Goal: Transaction & Acquisition: Book appointment/travel/reservation

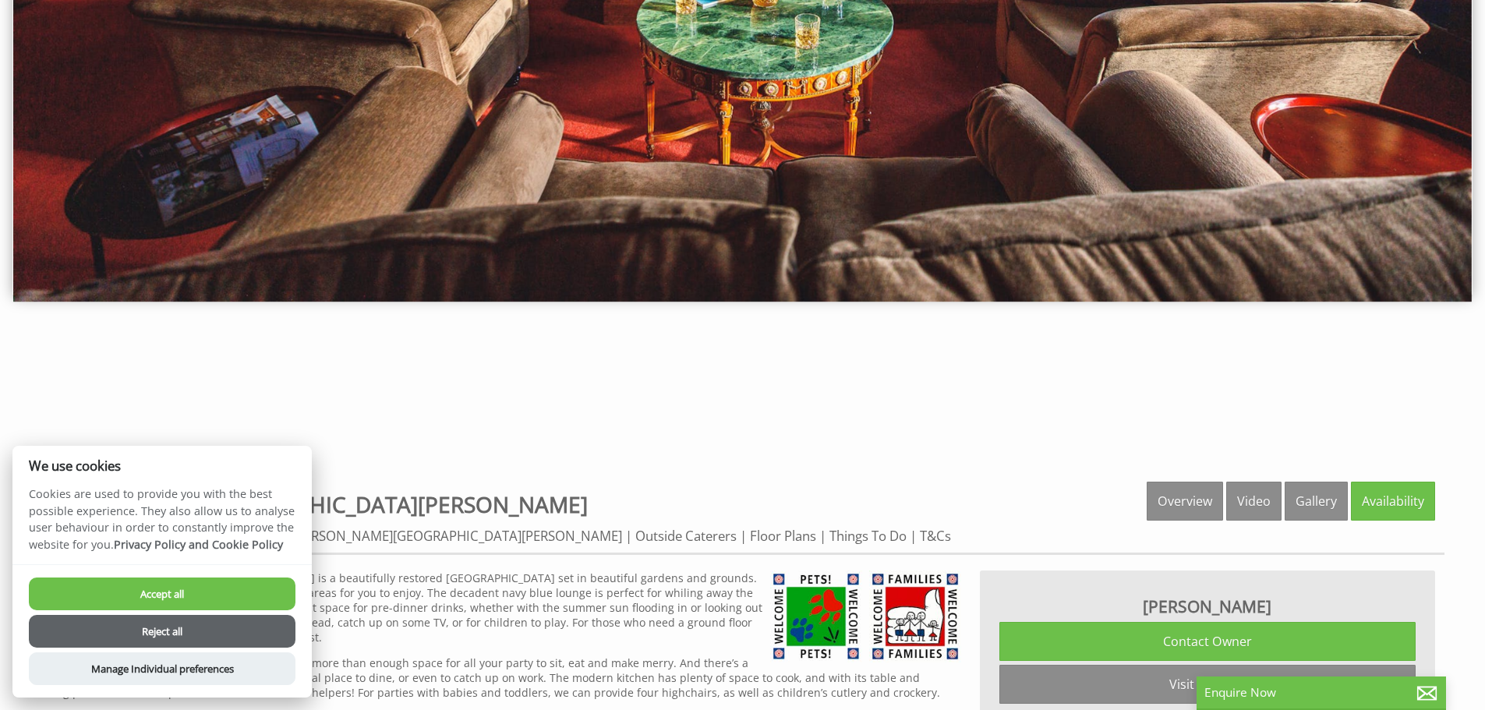
scroll to position [312, 0]
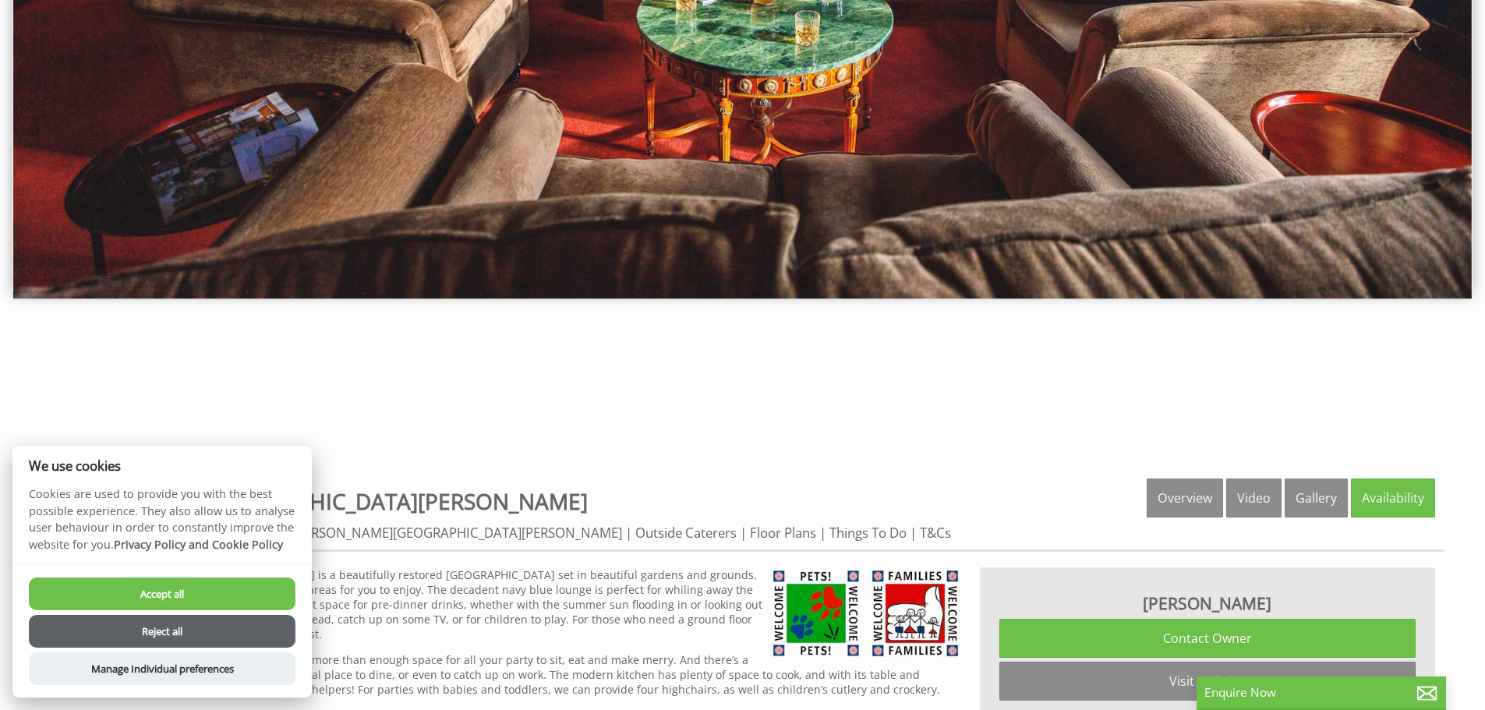
click at [213, 635] on button "Reject all" at bounding box center [162, 631] width 267 height 33
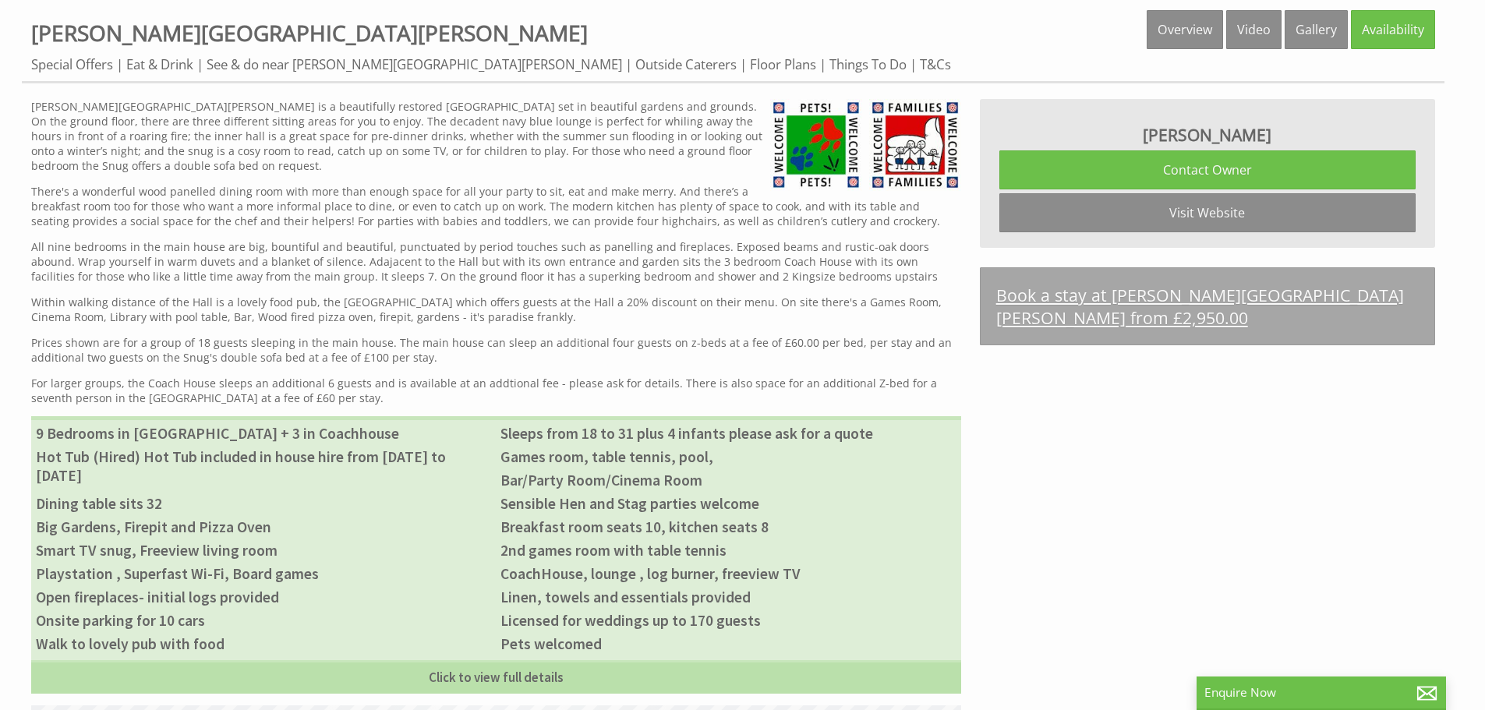
scroll to position [779, 0]
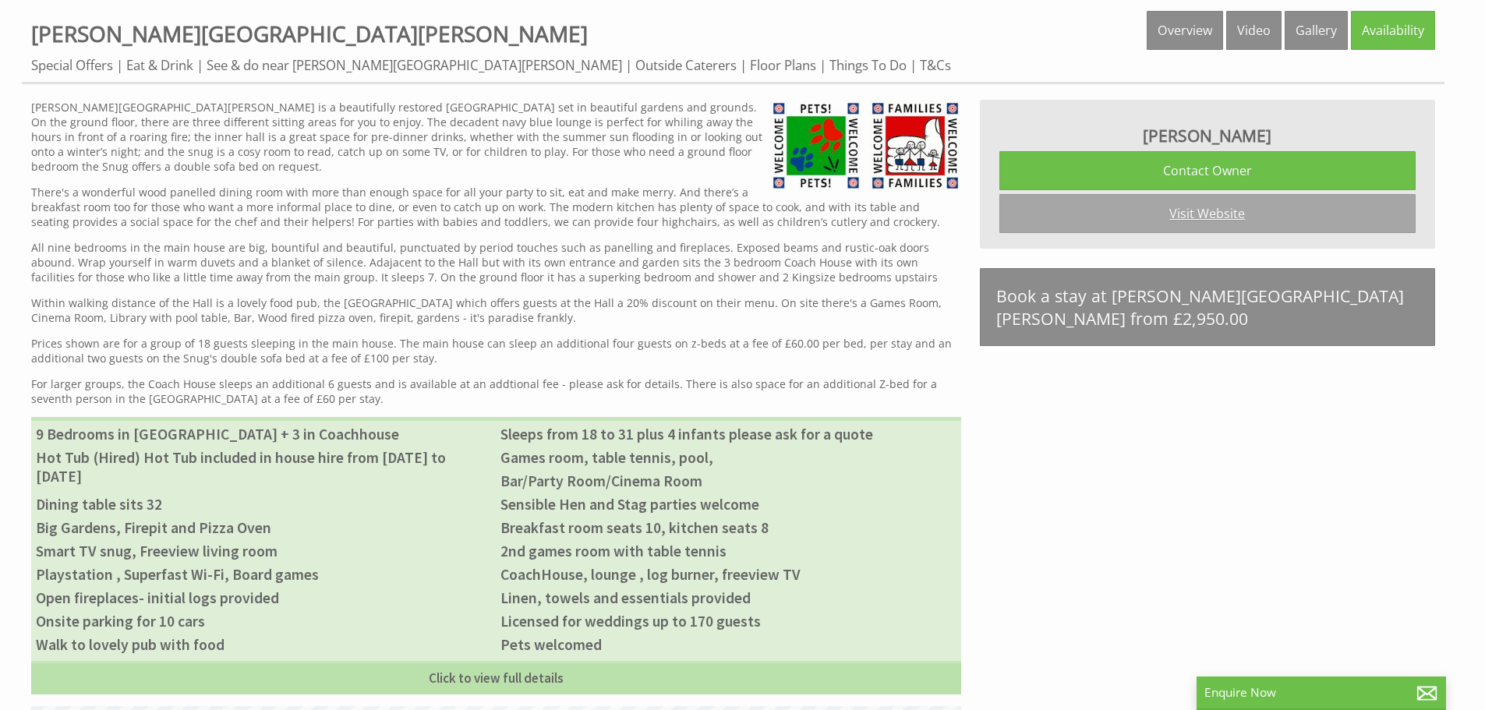
click at [1208, 210] on link "Visit Website" at bounding box center [1207, 213] width 416 height 39
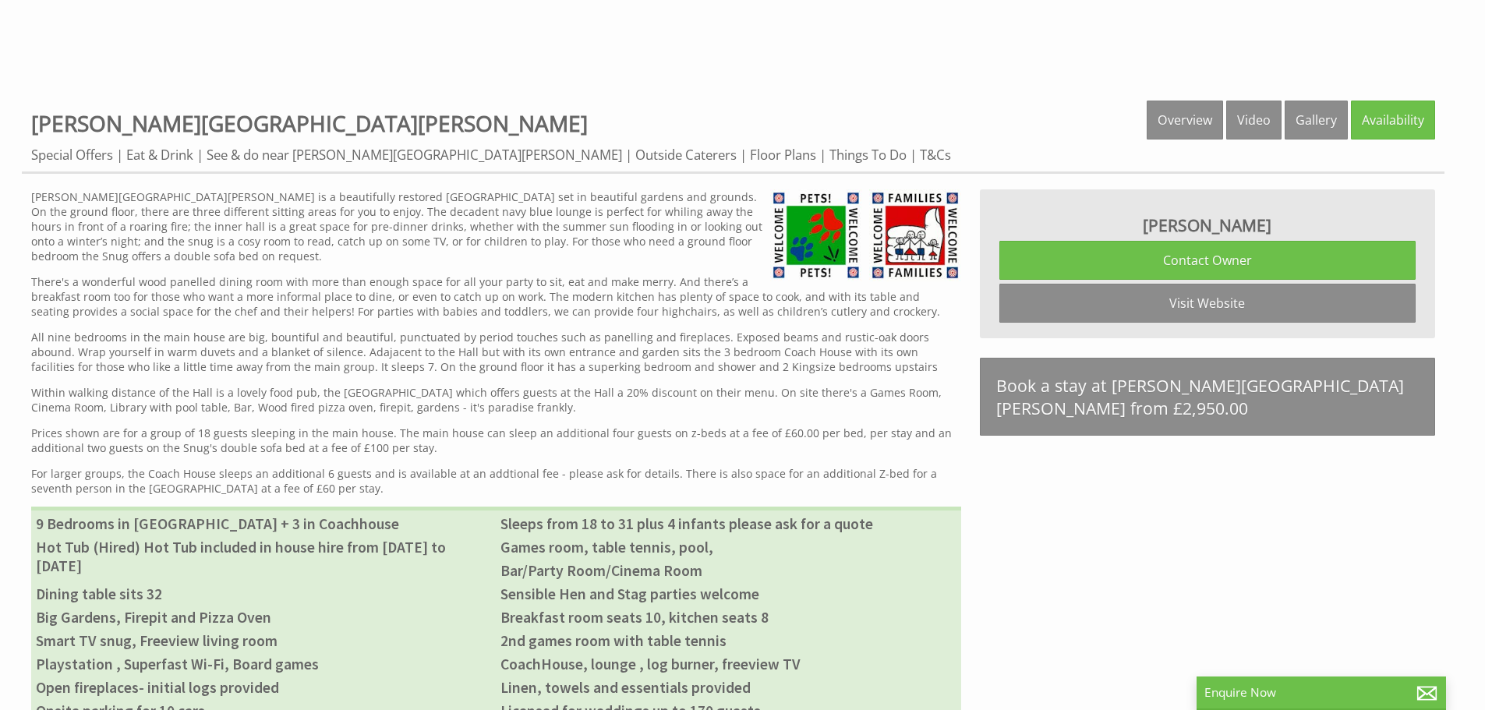
scroll to position [702, 0]
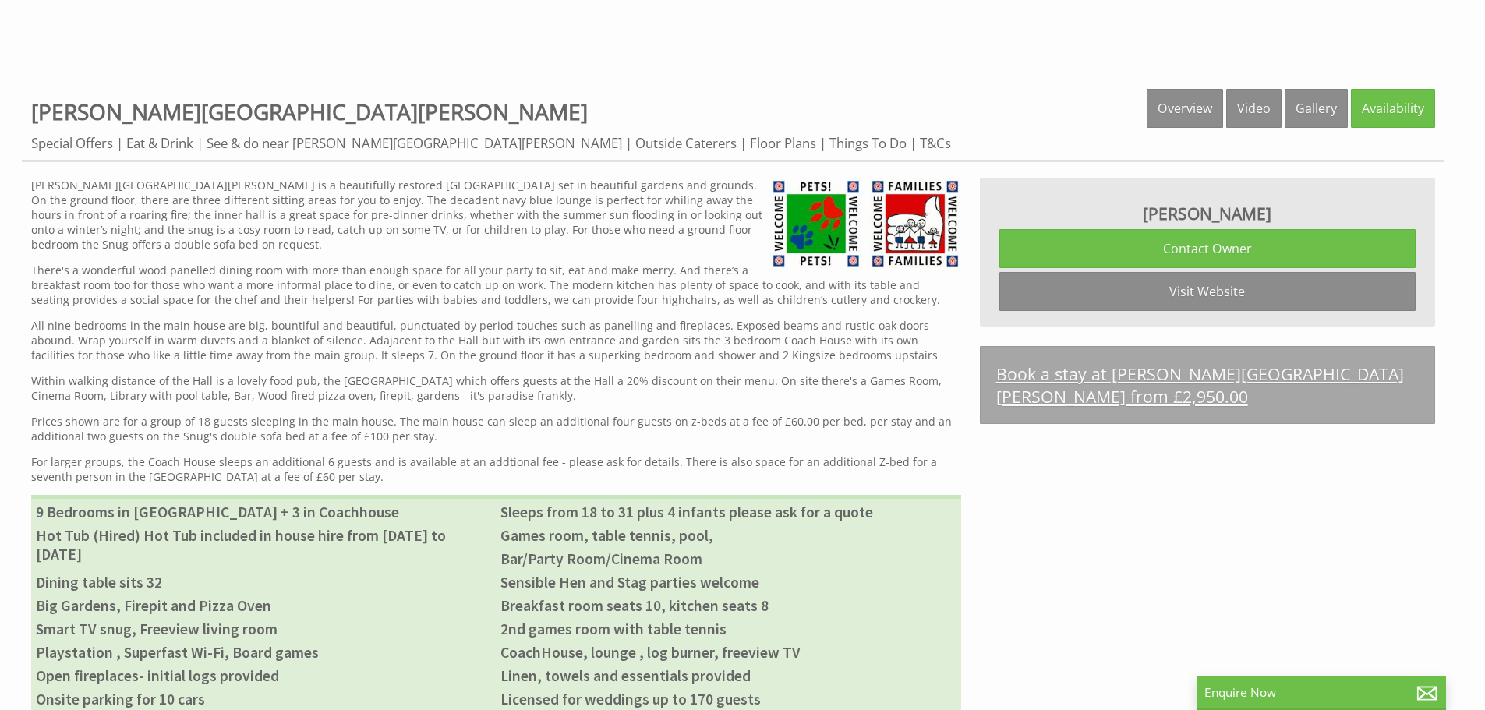
click at [1108, 369] on link "Book a stay at [PERSON_NAME][GEOGRAPHIC_DATA][PERSON_NAME] from £2,950.00" at bounding box center [1207, 385] width 455 height 78
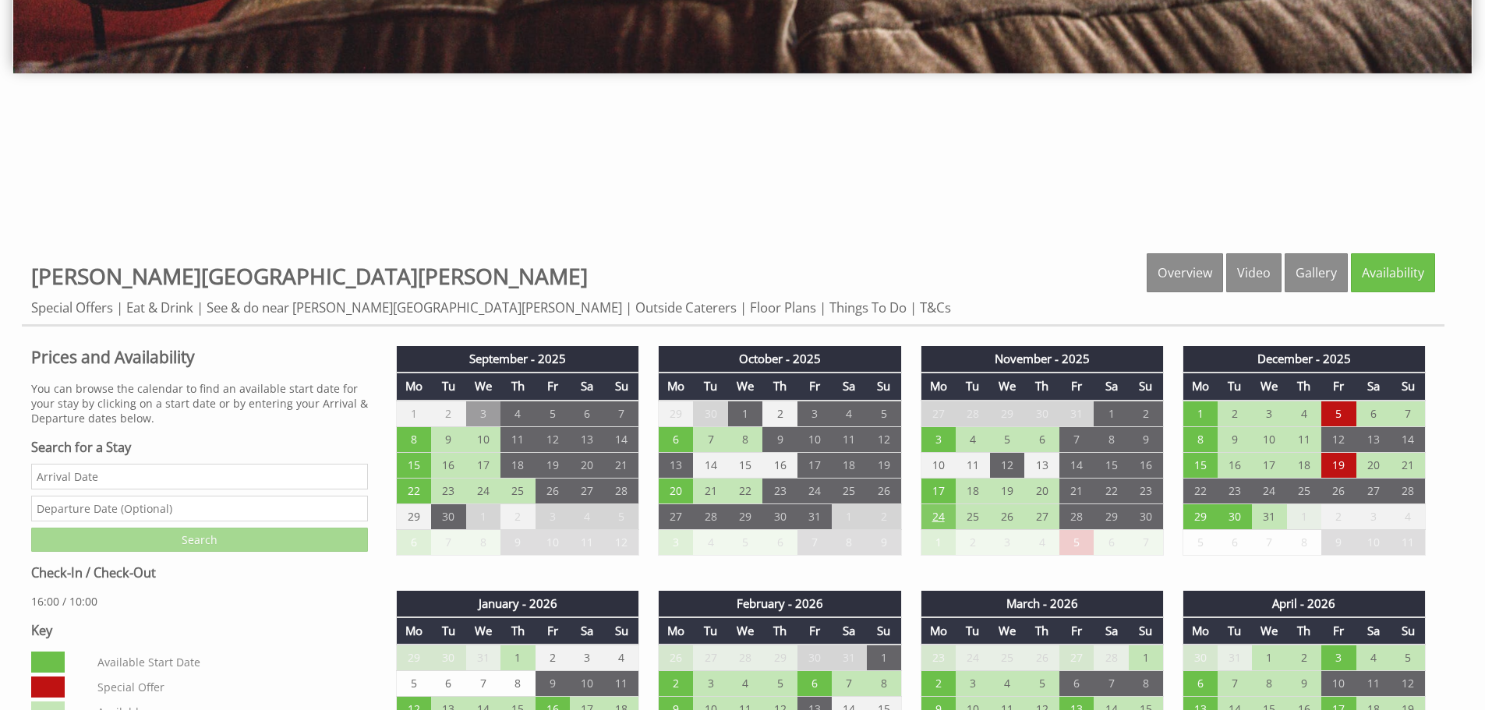
scroll to position [468, 0]
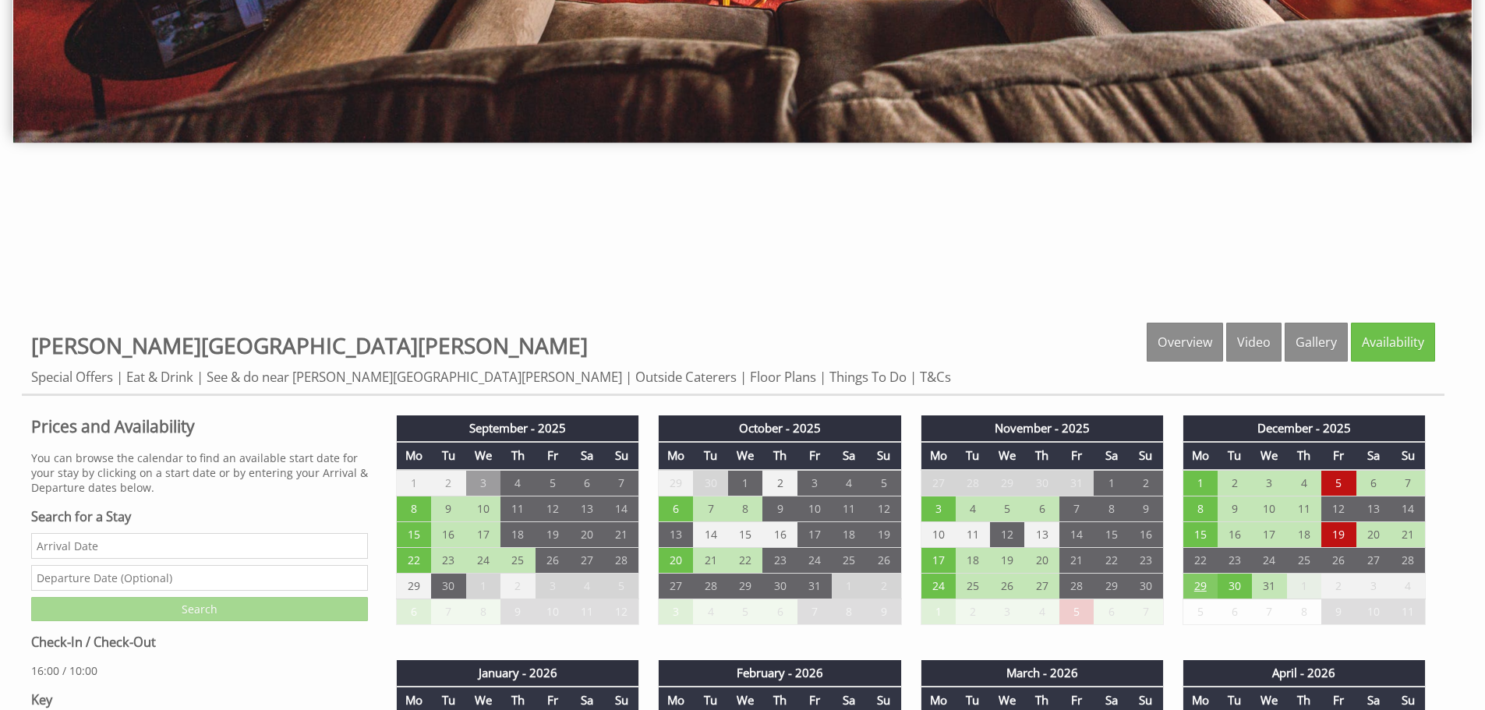
click at [1195, 581] on td "29" at bounding box center [1199, 586] width 34 height 26
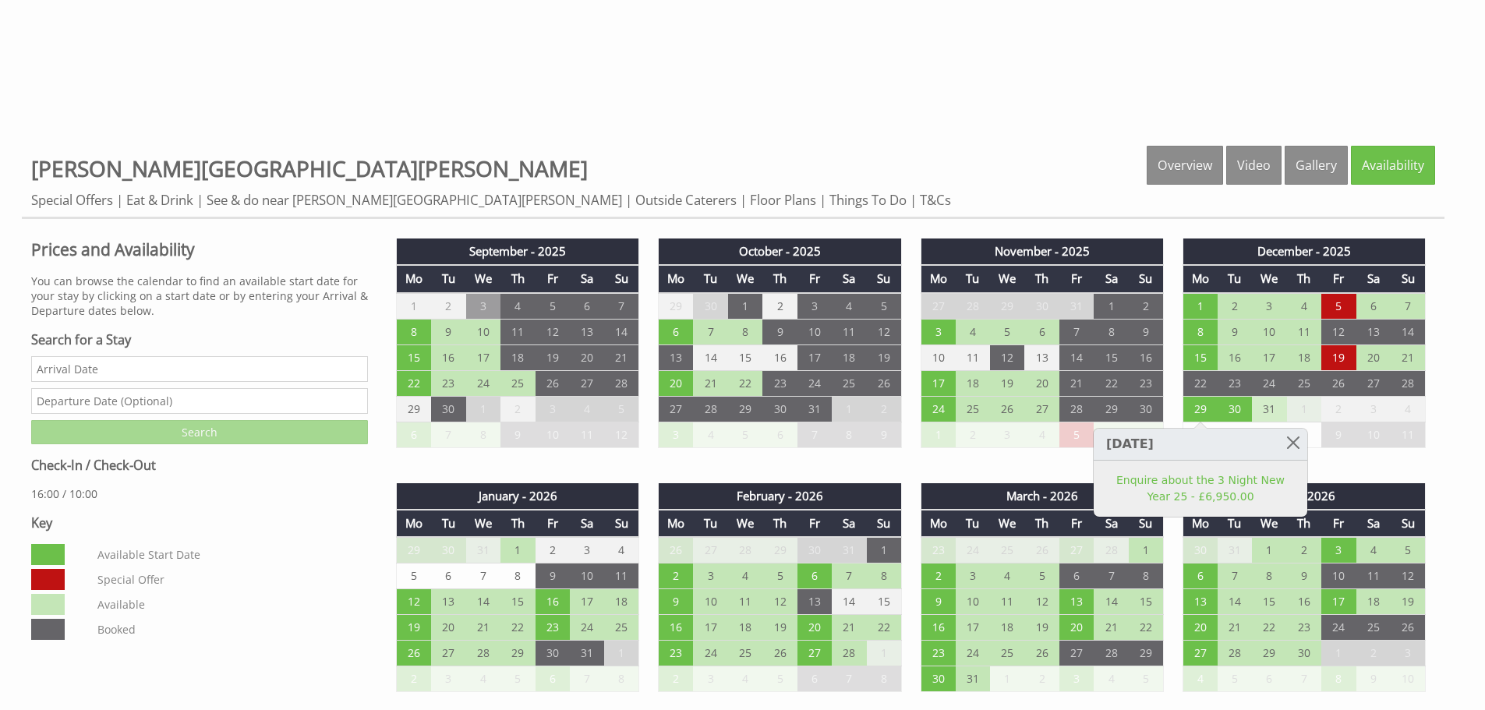
scroll to position [702, 0]
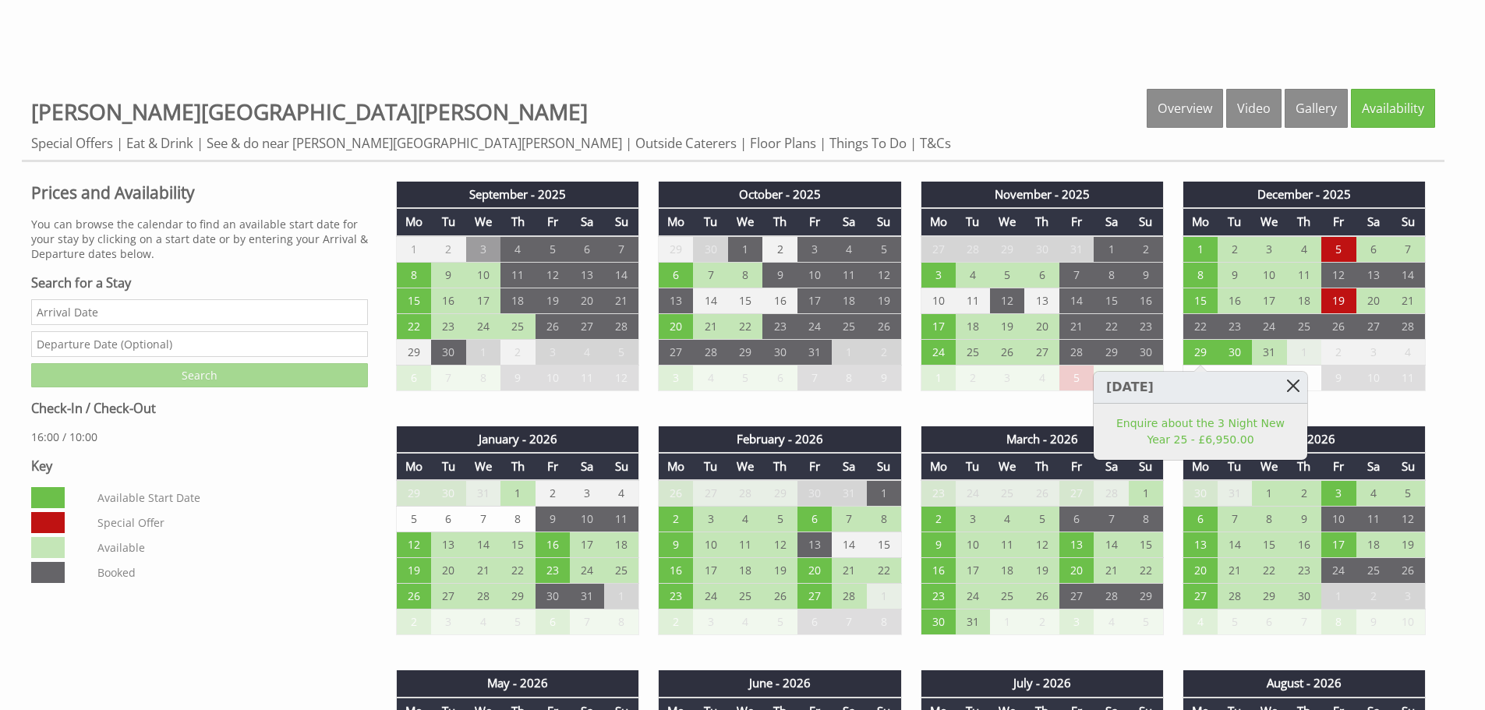
click at [1292, 391] on link at bounding box center [1293, 385] width 27 height 27
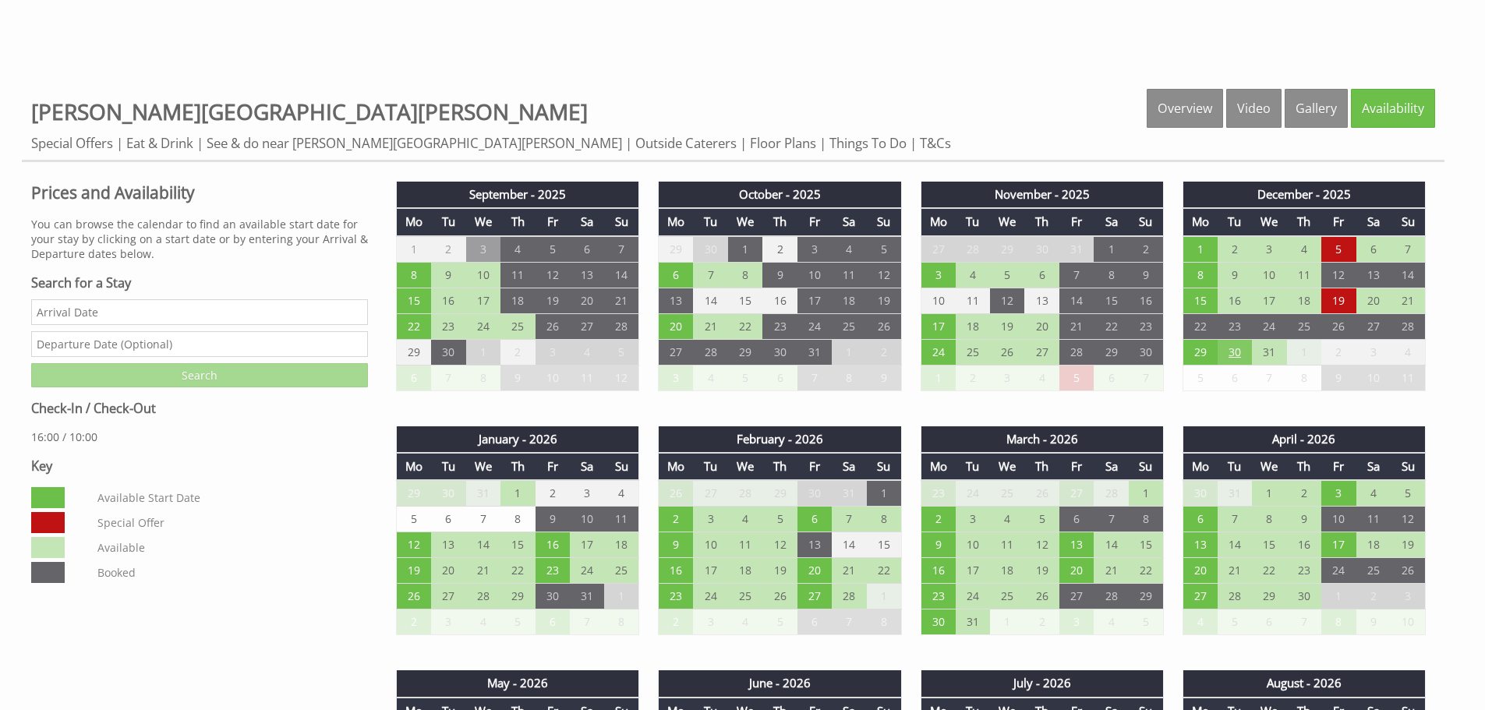
drag, startPoint x: 1207, startPoint y: 355, endPoint x: 1236, endPoint y: 342, distance: 31.4
click at [1207, 354] on td "29" at bounding box center [1199, 352] width 34 height 26
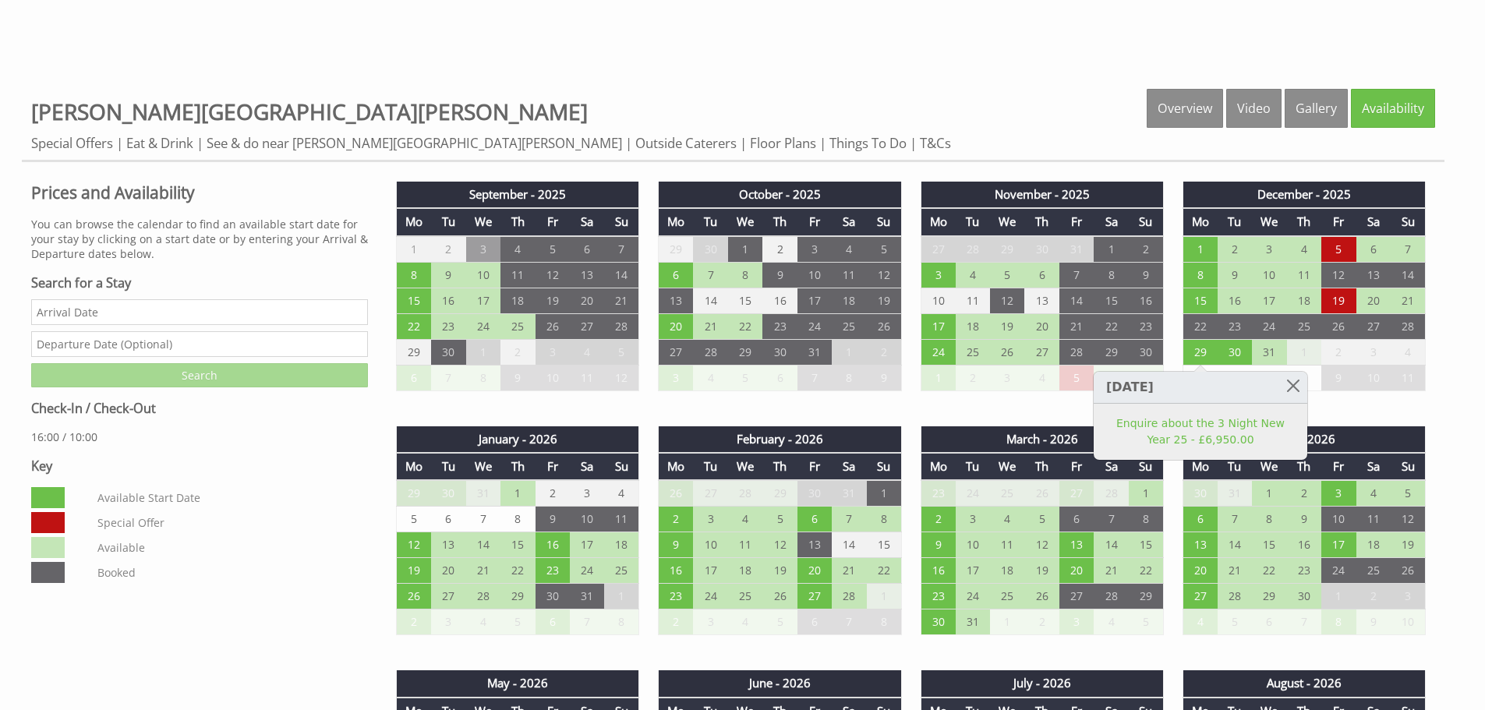
click at [142, 298] on form "Search for a Stay Search" at bounding box center [199, 330] width 337 height 113
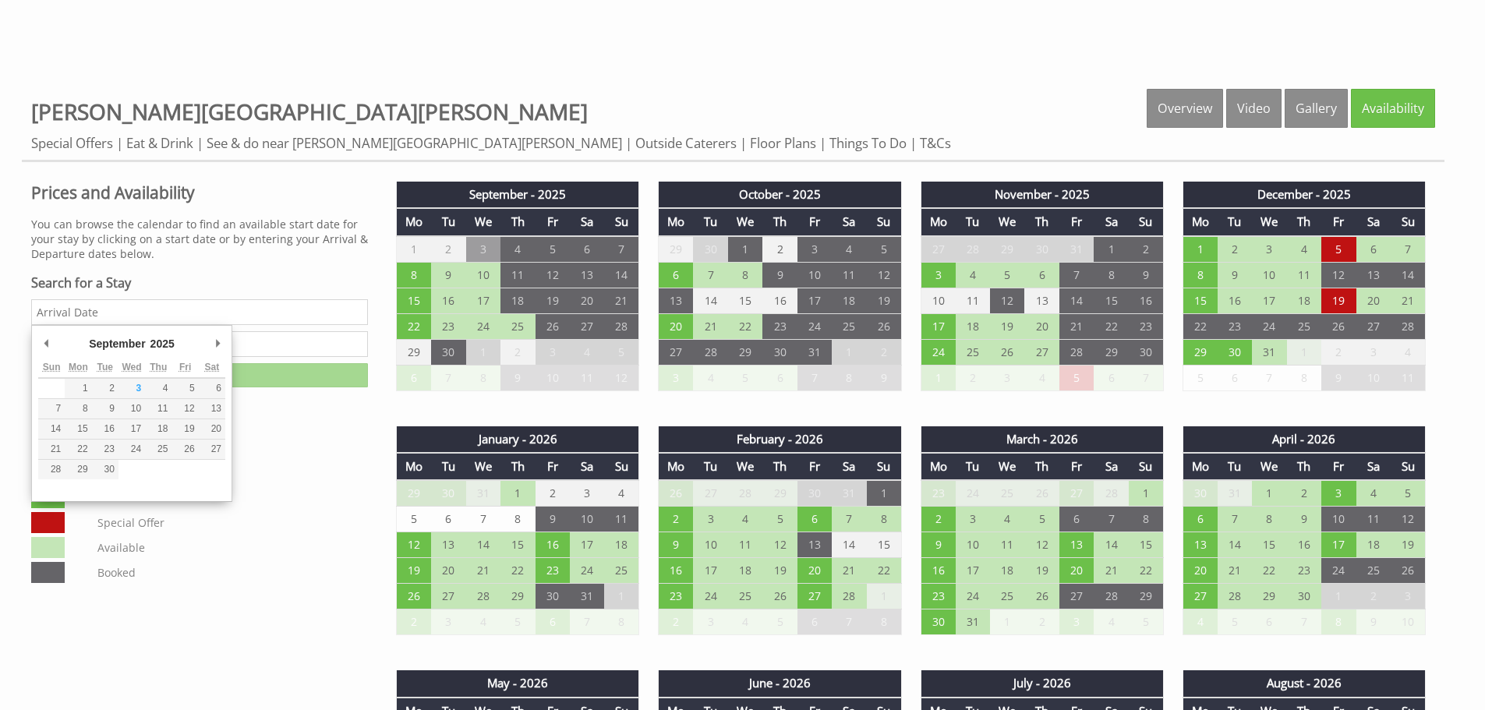
click at [87, 311] on input "Date" at bounding box center [199, 312] width 337 height 26
type input "29/12/2025"
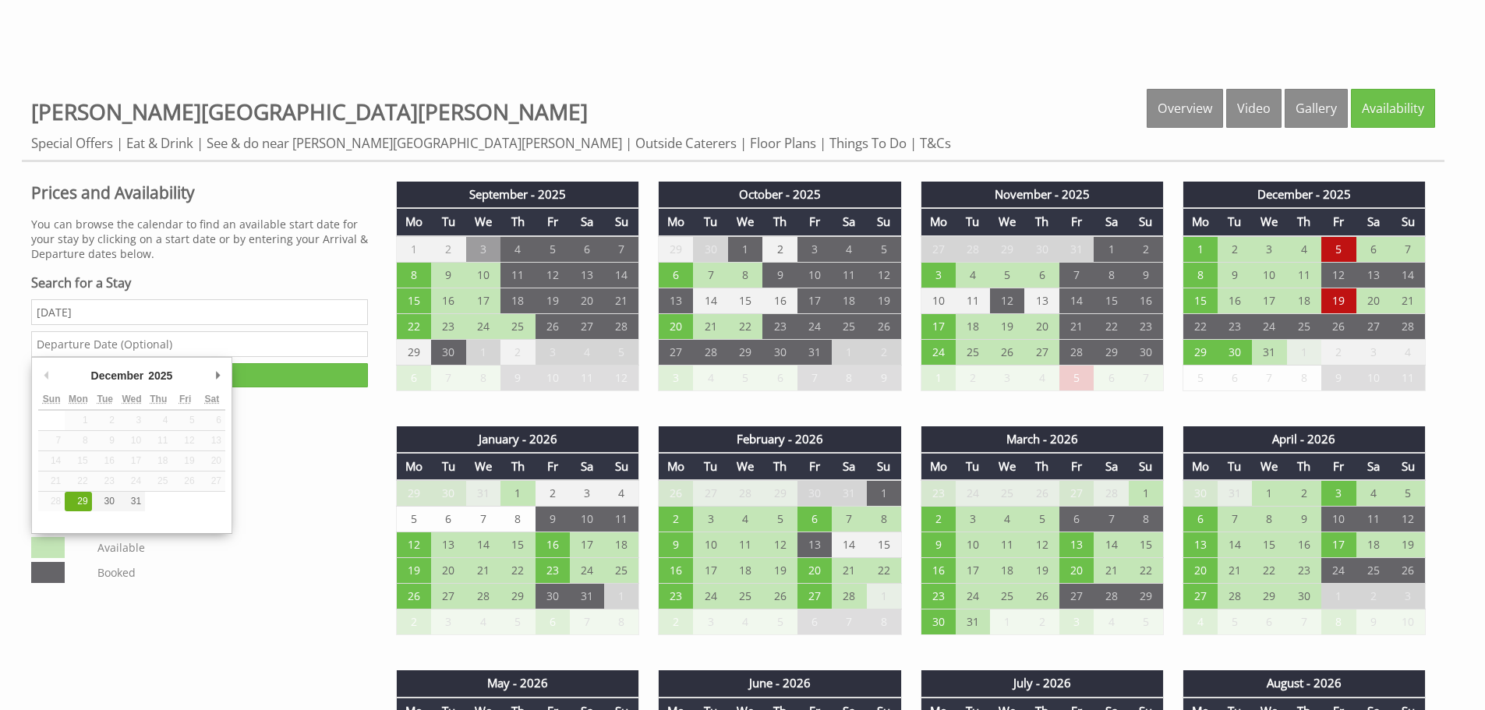
click at [130, 341] on input "text" at bounding box center [199, 344] width 337 height 26
type input "02/01/2026"
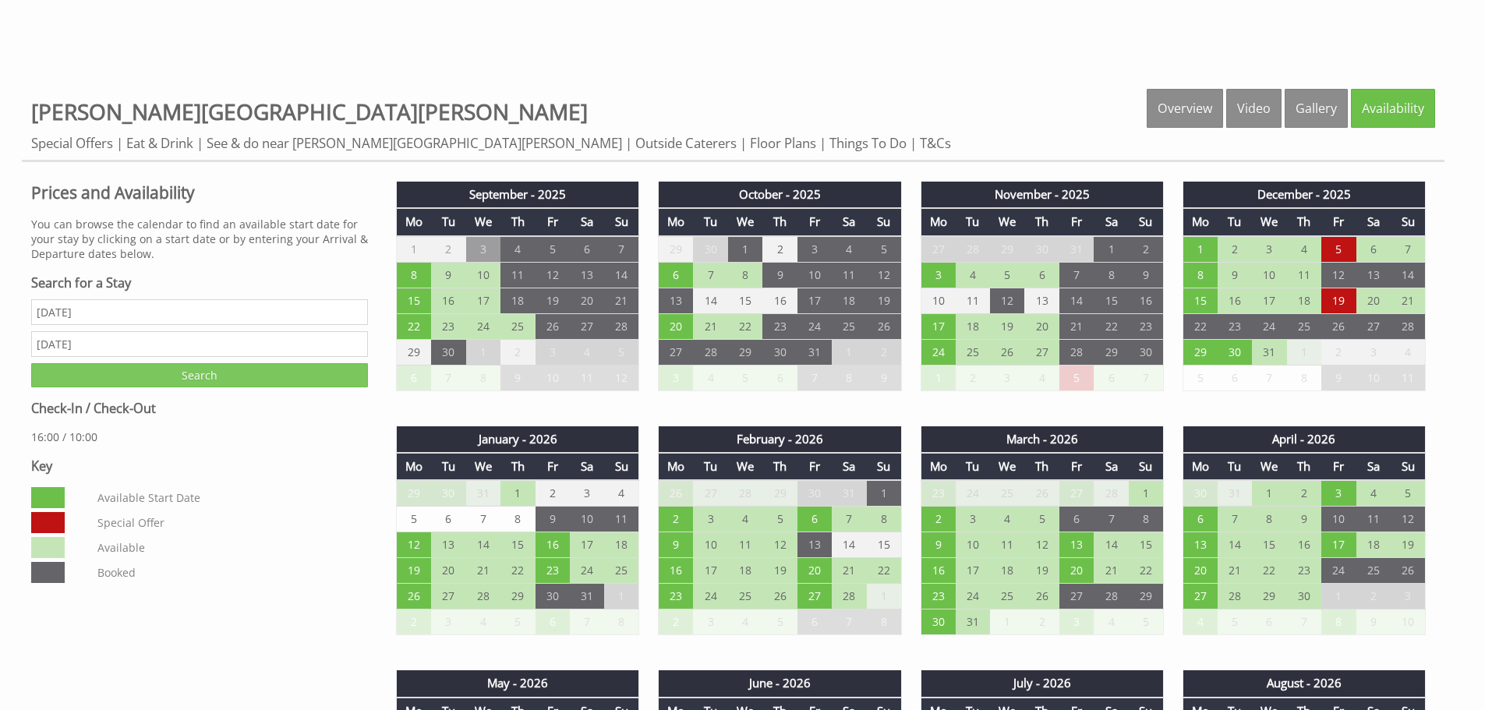
click at [213, 380] on input "Search" at bounding box center [199, 375] width 337 height 24
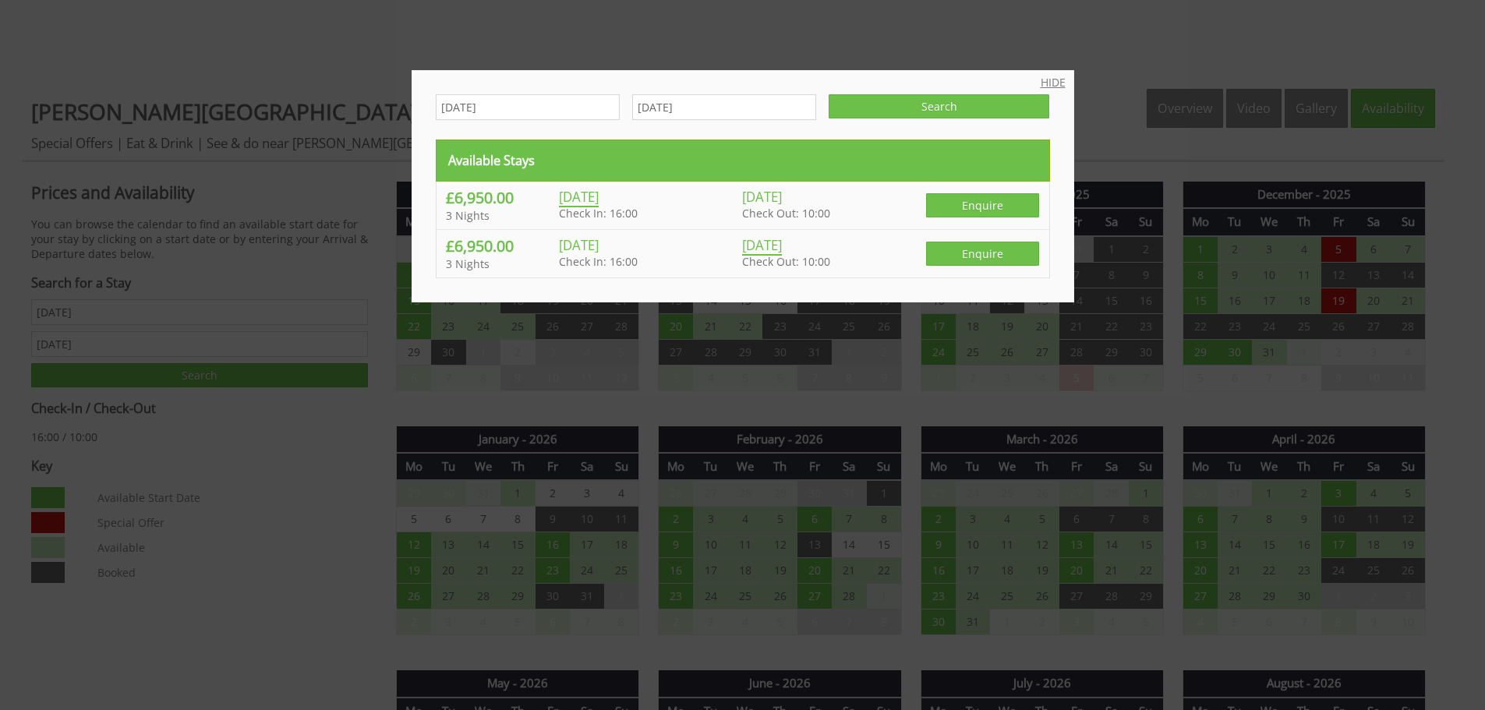
click at [1047, 83] on link "HIDE" at bounding box center [1053, 82] width 25 height 15
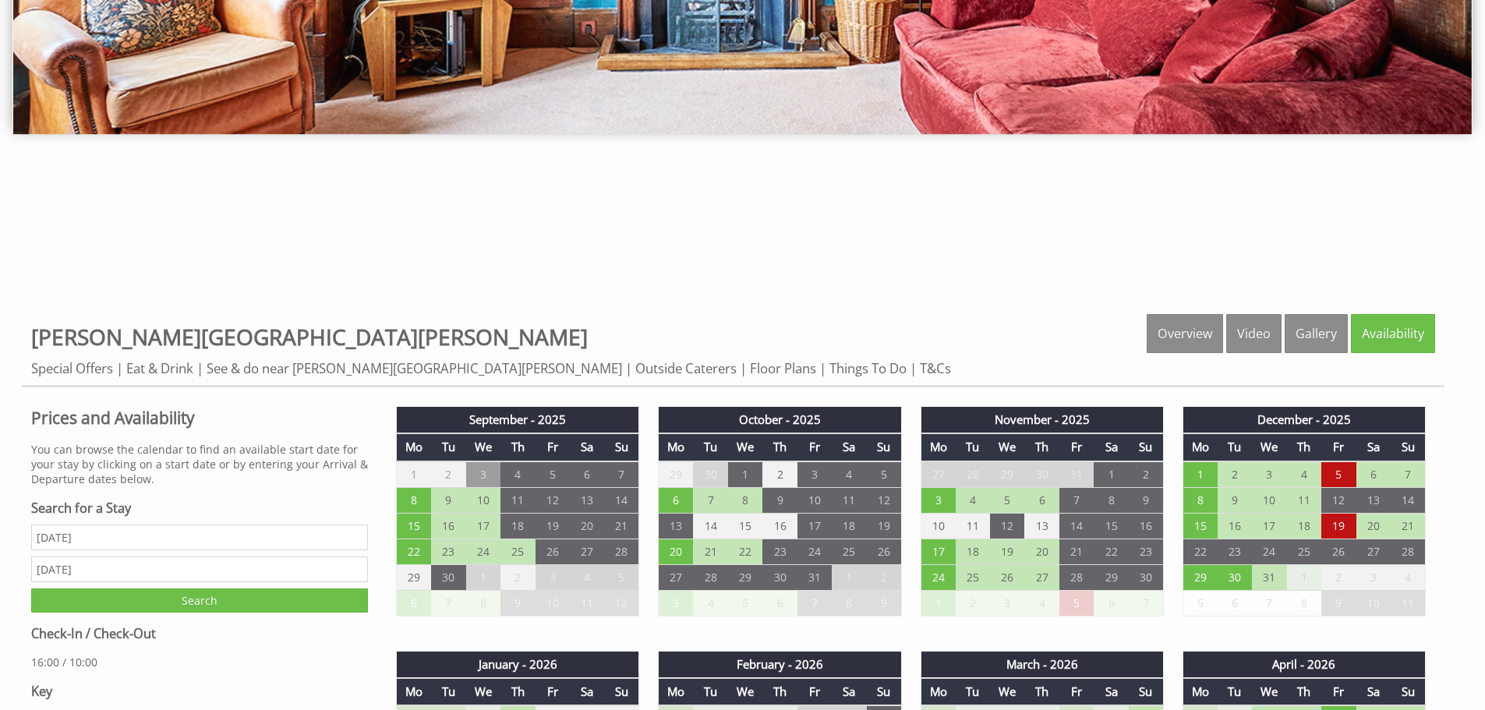
scroll to position [468, 0]
